Goal: Communication & Community: Answer question/provide support

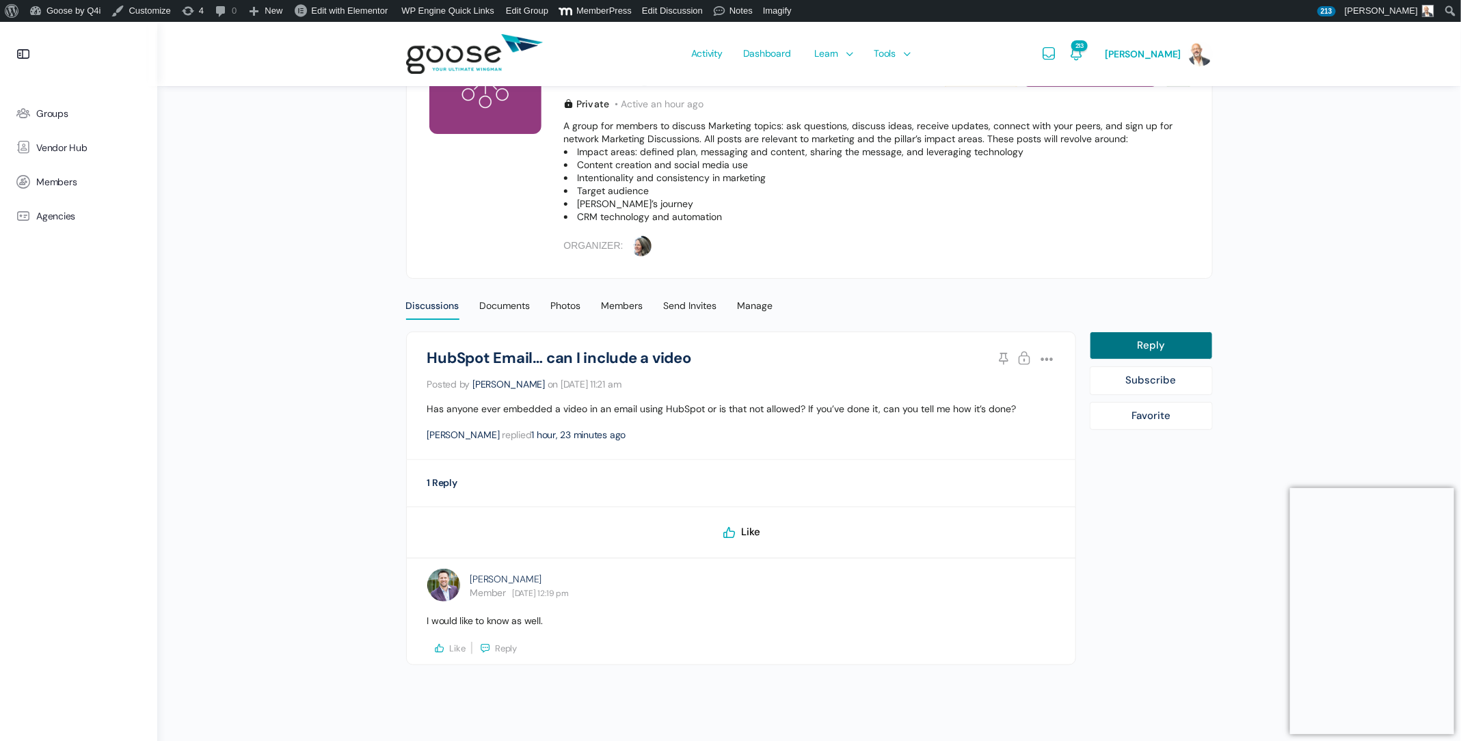
click at [1165, 338] on link "Reply" at bounding box center [1151, 346] width 123 height 29
select select
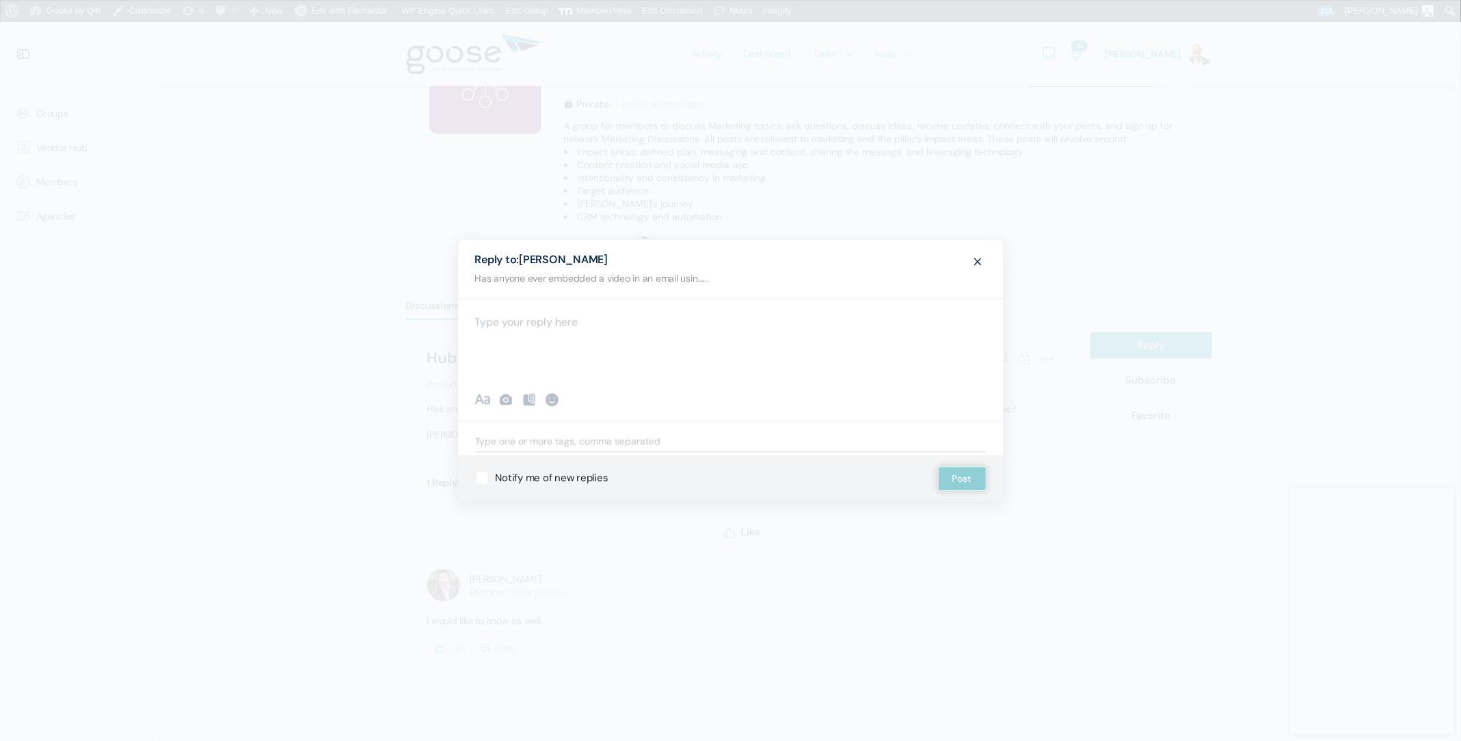
click at [621, 331] on div at bounding box center [731, 339] width 546 height 82
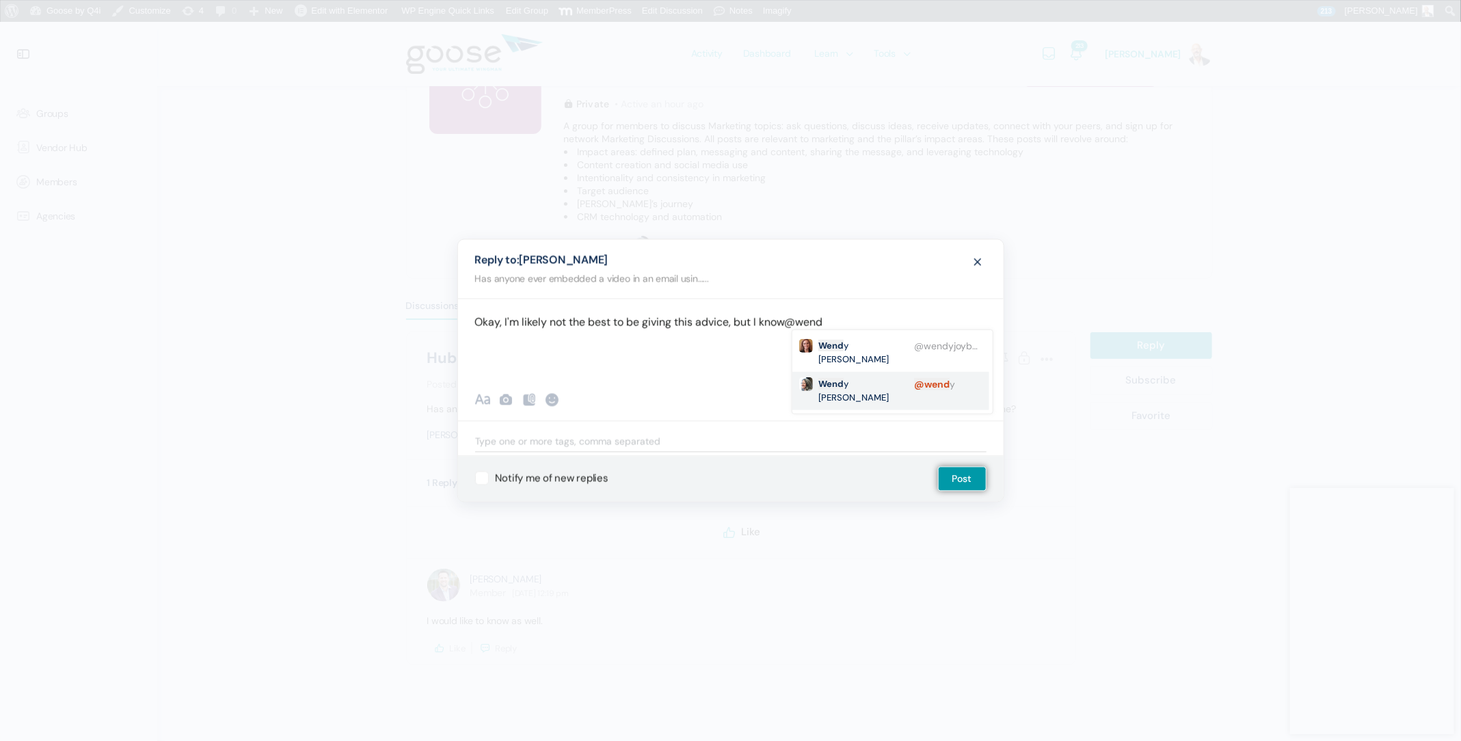
click at [834, 378] on strong "Wend" at bounding box center [830, 384] width 25 height 12
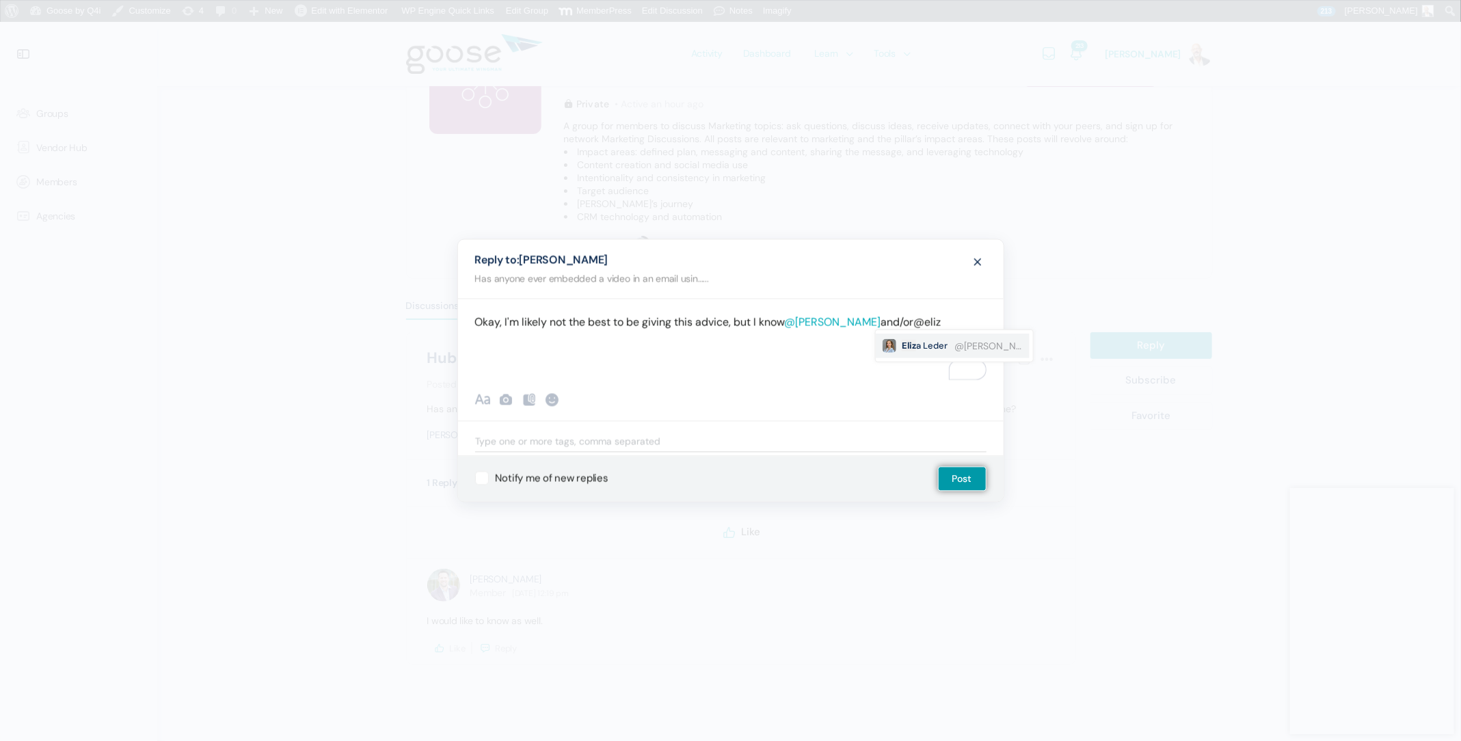
click at [935, 353] on li "@[PERSON_NAME] [PERSON_NAME]" at bounding box center [953, 346] width 154 height 25
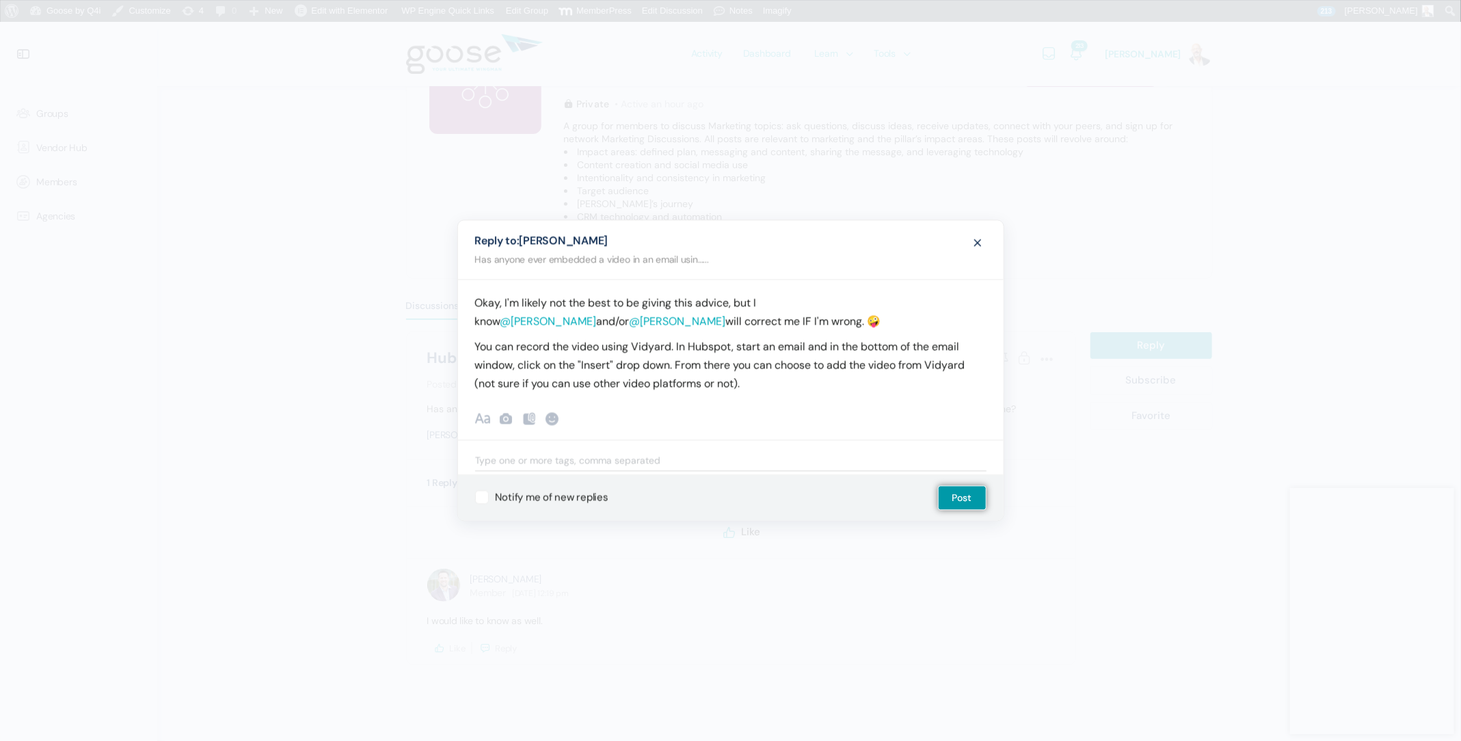
click at [519, 351] on p "You can record the video using Vidyard. In Hubspot, start an email and in the b…" at bounding box center [730, 364] width 511 height 55
click at [688, 351] on p "You can start by recording the video using Vidyard. In Hubspot, start an email …" at bounding box center [730, 364] width 511 height 55
click at [723, 347] on p "You can start by recording the video in Vidyard. In Hubspot, start an email and…" at bounding box center [730, 364] width 511 height 55
click at [909, 351] on p "You can start by recording the video in Vidyard. Then, in Hubspot, start an ema…" at bounding box center [730, 364] width 511 height 55
click at [485, 496] on label "Notify me of new replies" at bounding box center [541, 498] width 133 height 14
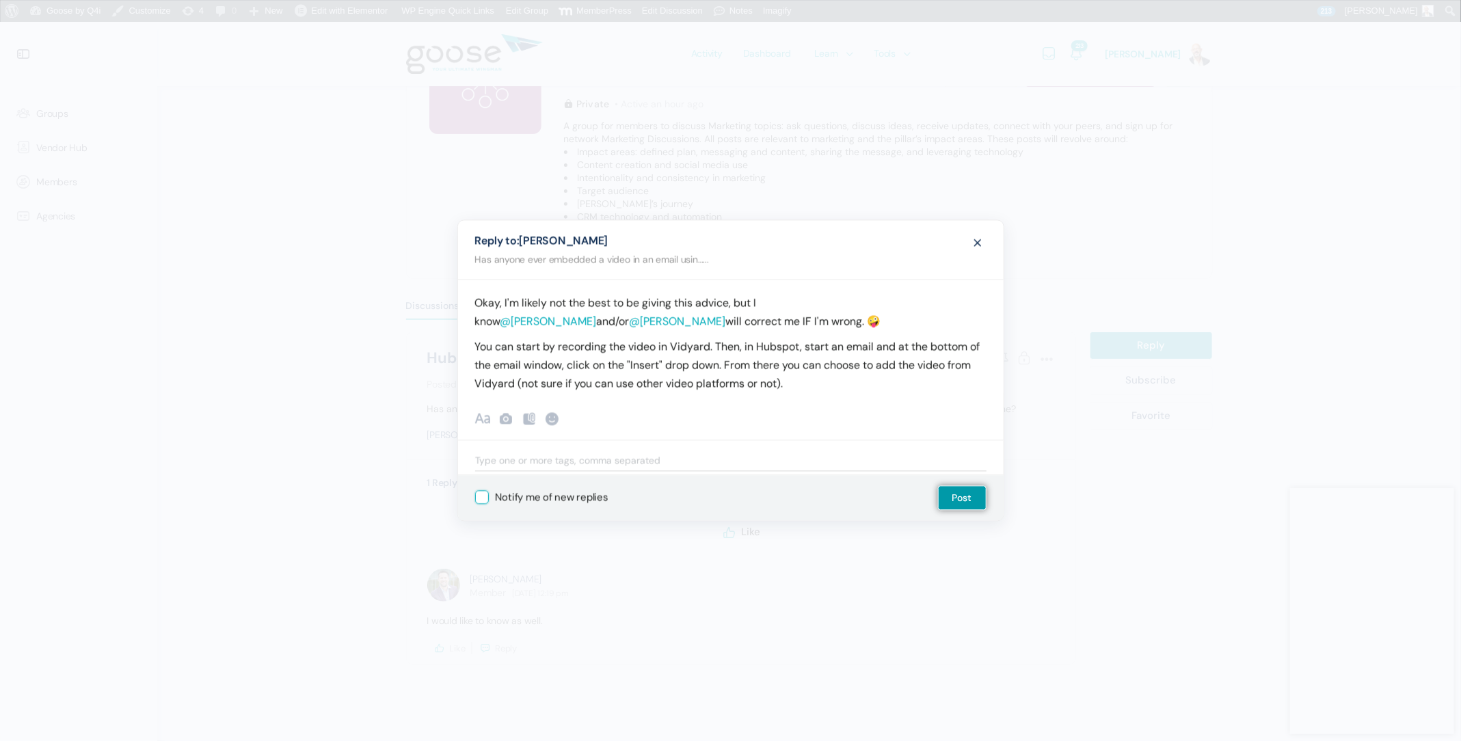
click at [484, 496] on input "Notify me of new replies" at bounding box center [479, 492] width 9 height 9
checkbox input "true"
click at [970, 487] on button "Post" at bounding box center [962, 497] width 49 height 25
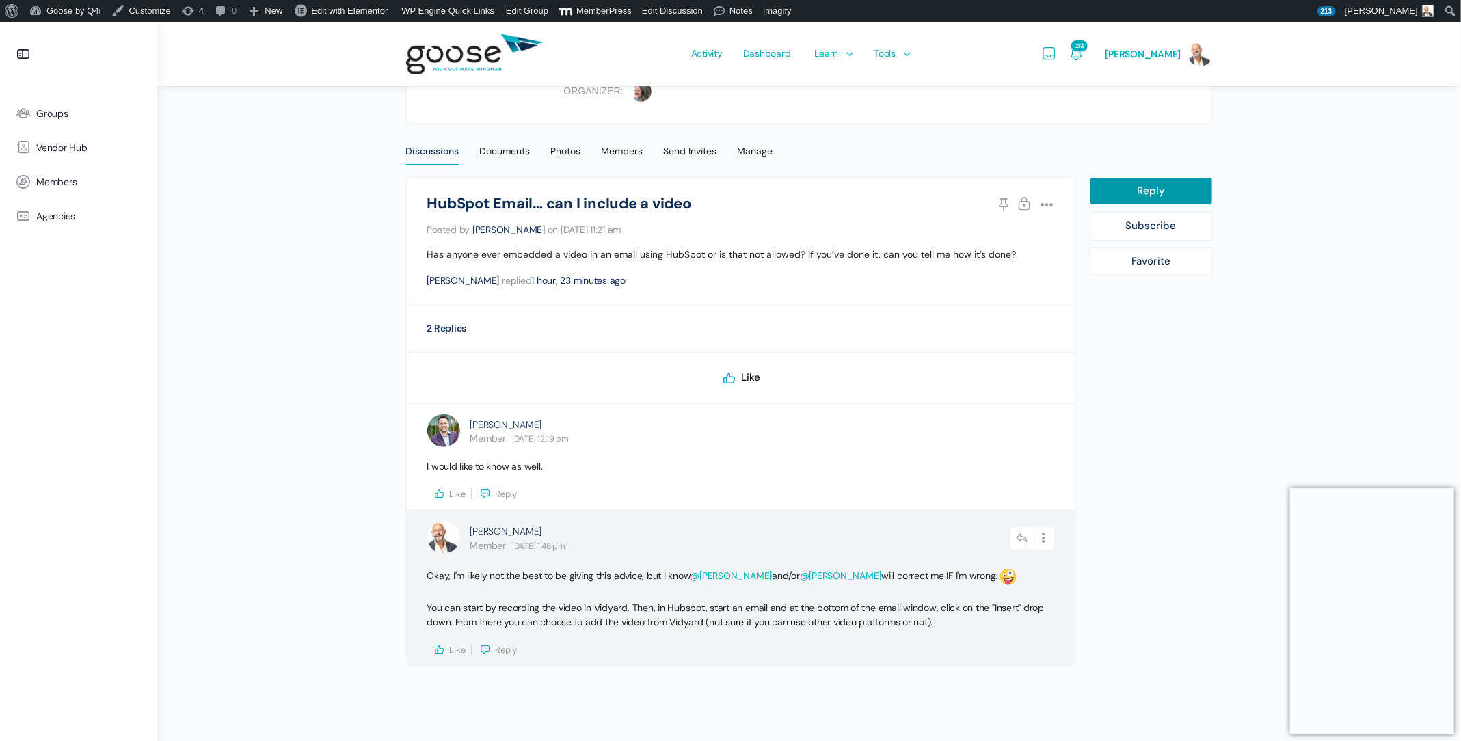
scroll to position [348, 0]
